Goal: Navigation & Orientation: Find specific page/section

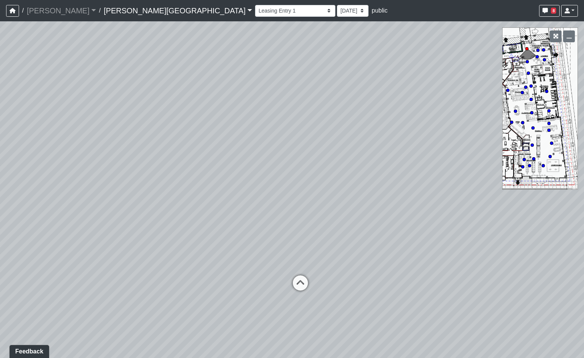
click at [545, 164] on icon at bounding box center [543, 166] width 4 height 4
select select "14aSjyWGB2RM1SNAaZHPuh"
drag, startPoint x: 372, startPoint y: 223, endPoint x: -142, endPoint y: 89, distance: 531.3
click at [0, 89] on html "/ [PERSON_NAME] Loading... / [PERSON_NAME][GEOGRAPHIC_DATA] [PERSON_NAME][GEOGR…" at bounding box center [292, 179] width 584 height 358
drag, startPoint x: 231, startPoint y: 129, endPoint x: -7, endPoint y: 242, distance: 263.8
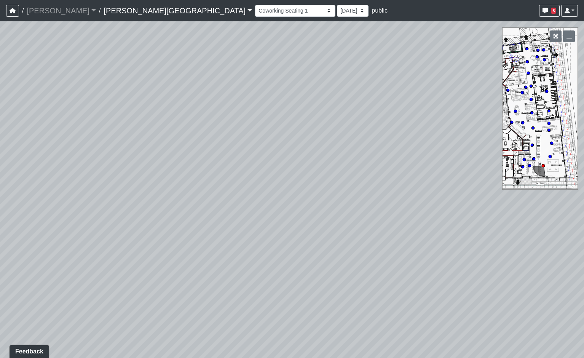
click at [0, 242] on html "/ [PERSON_NAME] Loading... / [PERSON_NAME][GEOGRAPHIC_DATA] [PERSON_NAME][GEOGR…" at bounding box center [292, 179] width 584 height 358
drag, startPoint x: 351, startPoint y: 200, endPoint x: -28, endPoint y: 66, distance: 402.1
click at [0, 66] on html "/ [PERSON_NAME] Loading... / [PERSON_NAME][GEOGRAPHIC_DATA] [PERSON_NAME][GEOGR…" at bounding box center [292, 179] width 584 height 358
drag, startPoint x: 266, startPoint y: 75, endPoint x: -75, endPoint y: 157, distance: 350.8
click at [0, 157] on html "/ [PERSON_NAME] Loading... / [PERSON_NAME][GEOGRAPHIC_DATA] [PERSON_NAME][GEOGR…" at bounding box center [292, 179] width 584 height 358
